Goal: Check status: Check status

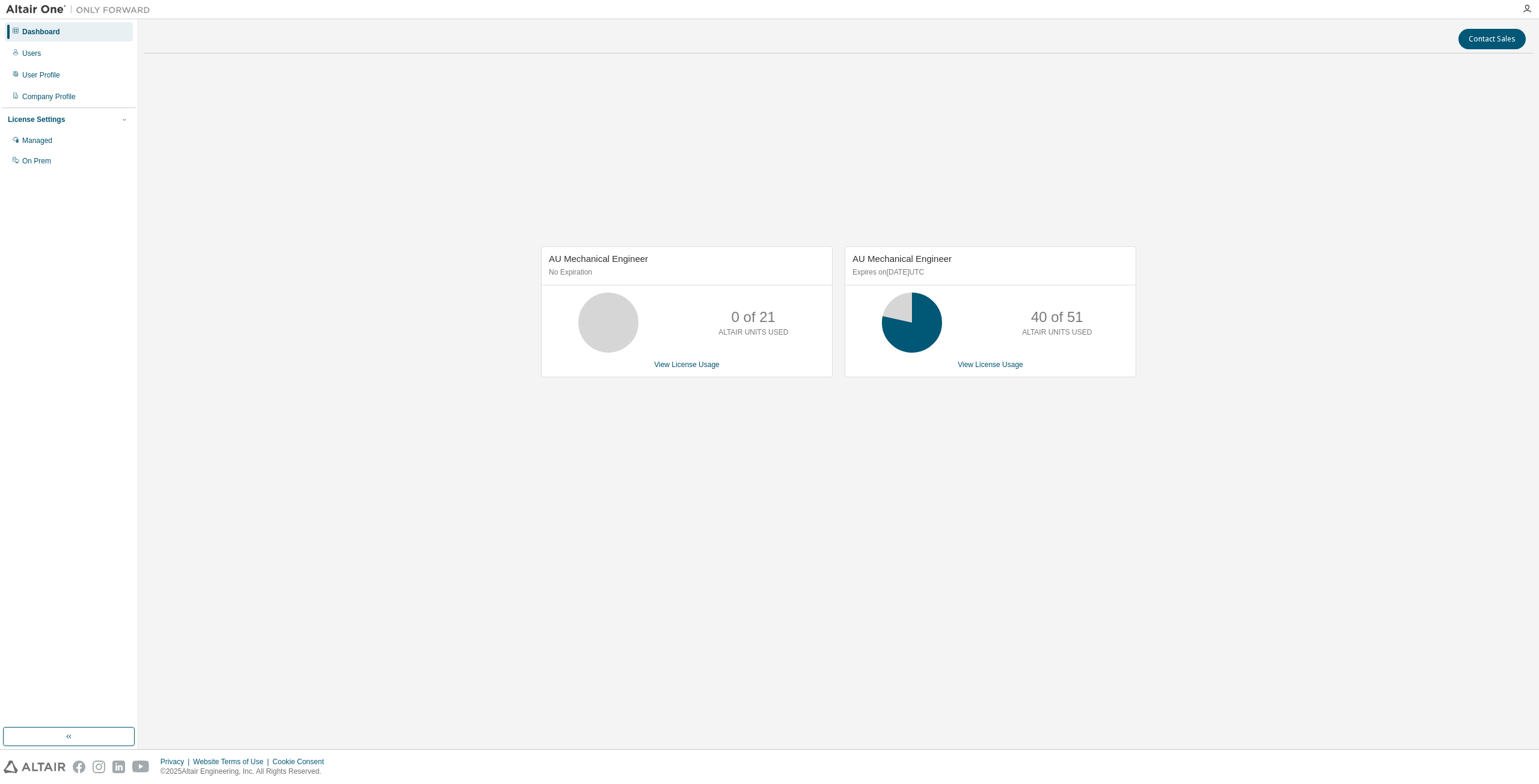
click at [989, 318] on div "40 of 51 ALTAIR UNITS USED" at bounding box center [990, 323] width 290 height 60
click at [991, 364] on link "View License Usage" at bounding box center [990, 364] width 65 height 8
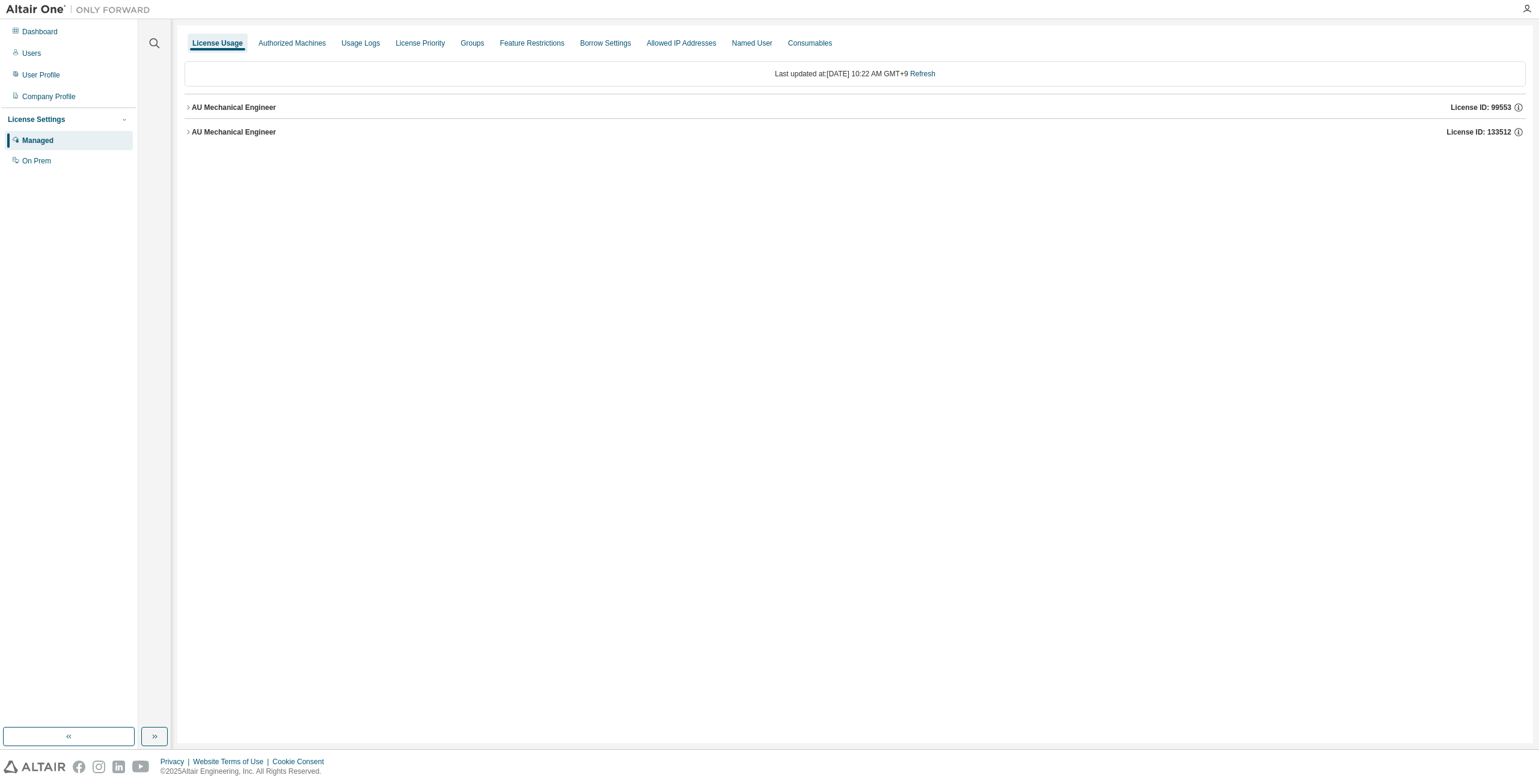
click at [227, 127] on div "AU Mechanical Engineer License ID: 133512" at bounding box center [858, 132] width 1334 height 11
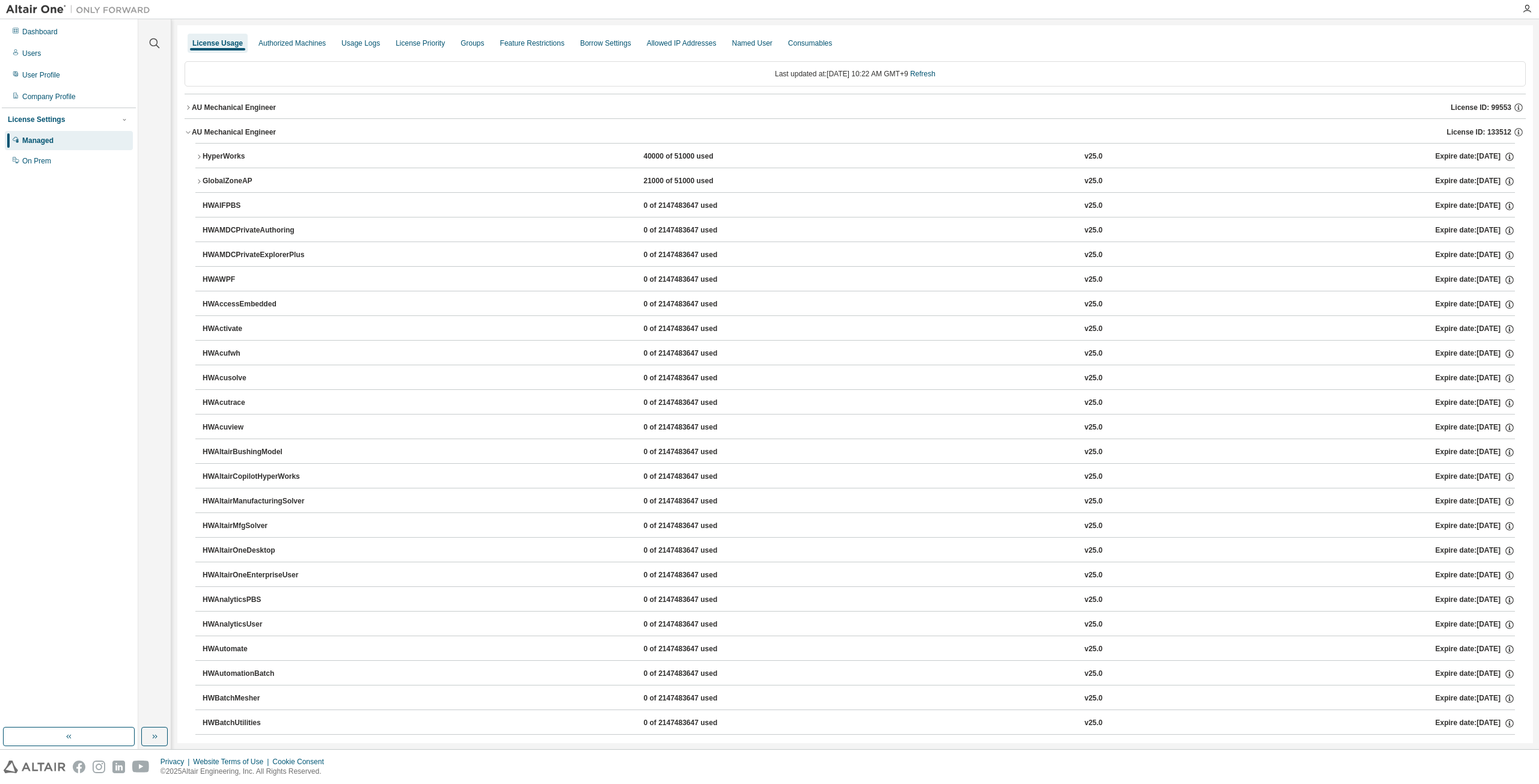
click at [491, 165] on button "HyperWorks 40000 of 51000 used v25.0 Expire date: [DATE]" at bounding box center [855, 157] width 1319 height 26
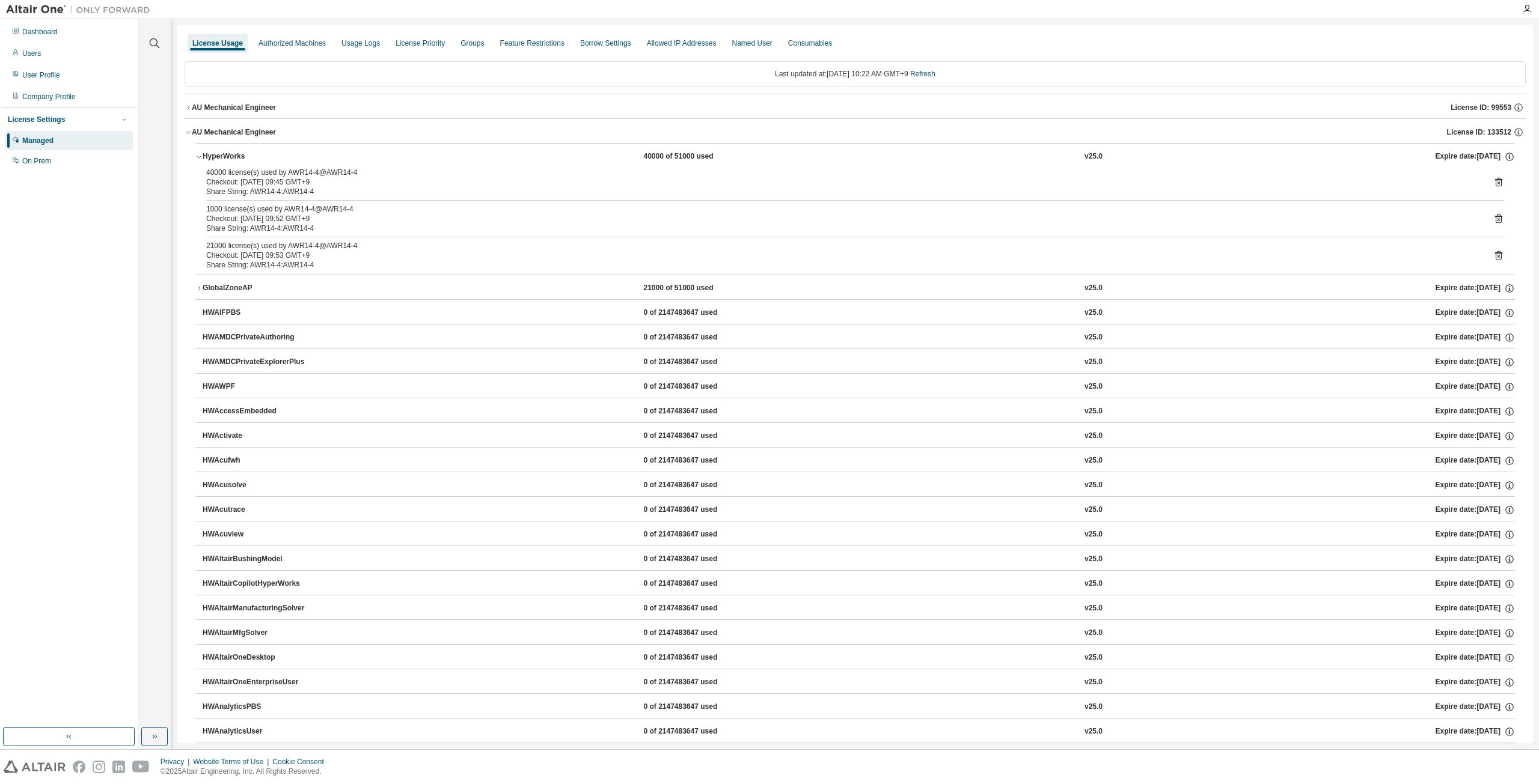
click at [442, 150] on button "HyperWorks 40000 of 51000 used v25.0 Expire date: [DATE]" at bounding box center [855, 157] width 1319 height 26
